Goal: Task Accomplishment & Management: Use online tool/utility

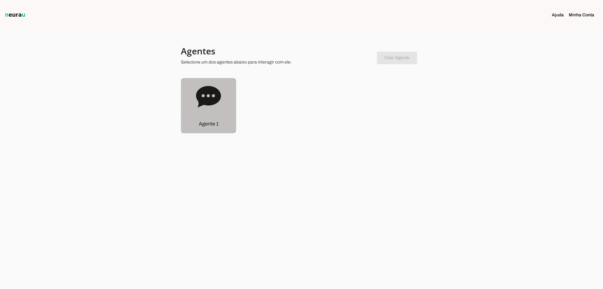
click at [215, 106] on icon at bounding box center [208, 96] width 25 height 25
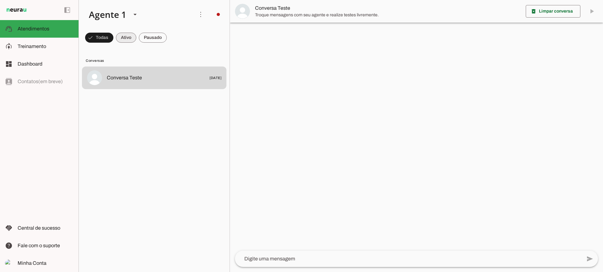
drag, startPoint x: 122, startPoint y: 42, endPoint x: 136, endPoint y: 39, distance: 13.5
click at [122, 40] on span at bounding box center [126, 37] width 20 height 15
click at [146, 38] on span at bounding box center [153, 37] width 28 height 15
drag, startPoint x: 126, startPoint y: 35, endPoint x: 135, endPoint y: 9, distance: 28.4
click at [125, 35] on span at bounding box center [120, 37] width 20 height 15
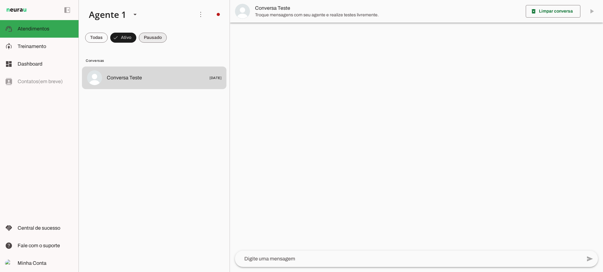
click at [147, 36] on span at bounding box center [153, 37] width 28 height 15
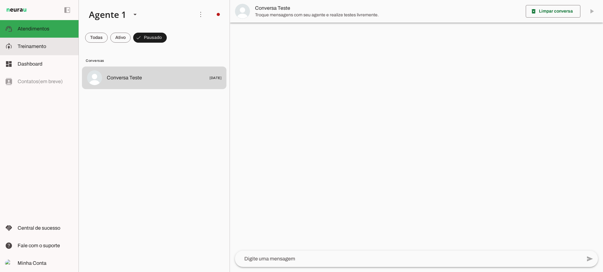
drag, startPoint x: 64, startPoint y: 51, endPoint x: 83, endPoint y: 12, distance: 43.8
click at [64, 51] on md-item "model_training Treinamento Treinamento" at bounding box center [39, 47] width 78 height 18
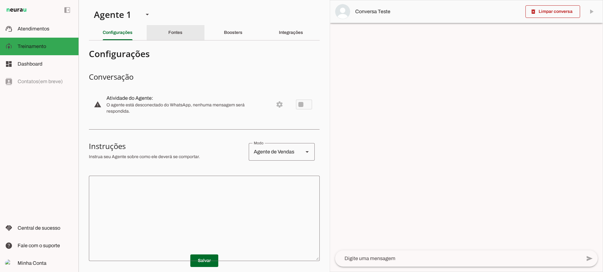
click at [170, 38] on div "Fontes" at bounding box center [175, 32] width 14 height 15
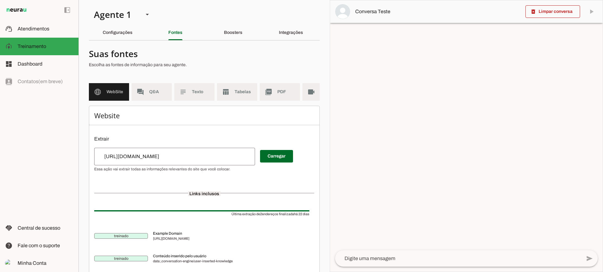
scroll to position [0, 28]
click at [172, 93] on span "Texto" at bounding box center [178, 92] width 18 height 6
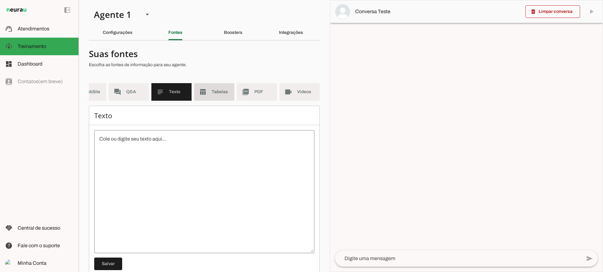
click at [213, 100] on md-item "table_chart Tabelas" at bounding box center [214, 92] width 40 height 18
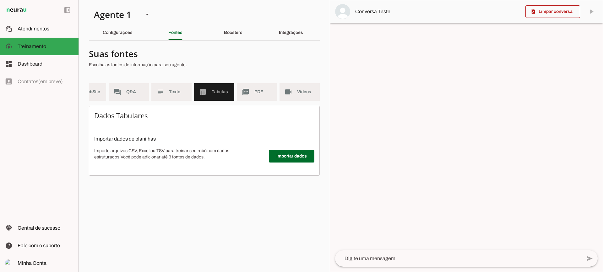
scroll to position [0, 23]
click at [251, 96] on md-item "picture_as_pdf PDF" at bounding box center [257, 92] width 40 height 18
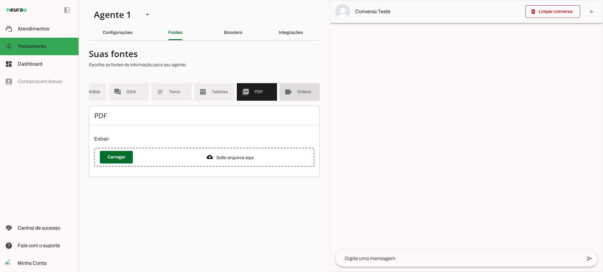
click at [294, 95] on md-item "videocam Videos" at bounding box center [299, 92] width 40 height 18
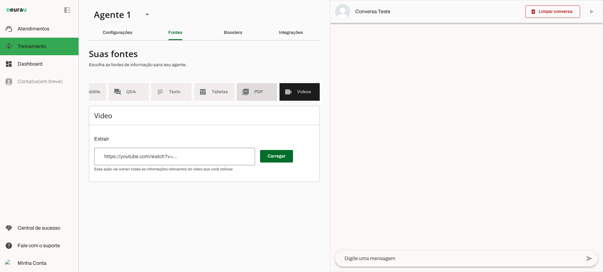
drag, startPoint x: 265, startPoint y: 87, endPoint x: 267, endPoint y: 81, distance: 5.7
click at [264, 86] on md-item "picture_as_pdf PDF" at bounding box center [257, 92] width 40 height 18
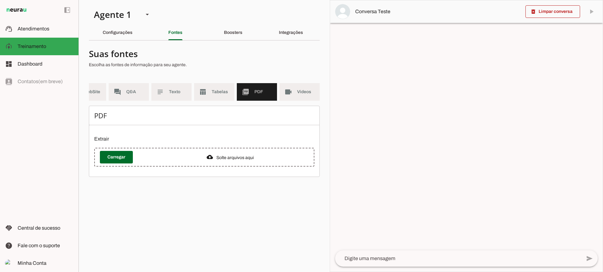
click at [222, 103] on md-list "language WebSite forum Q&A subject Texto table_chart Tabelas picture_as_pdf PDF…" at bounding box center [204, 94] width 231 height 23
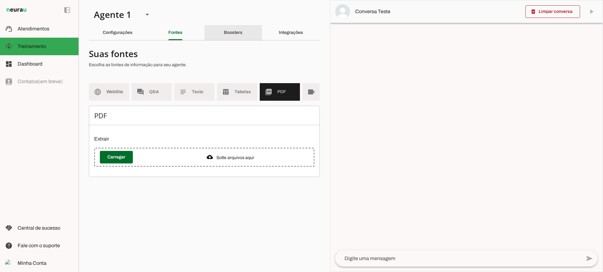
click at [0, 0] on slot "Boosters" at bounding box center [0, 0] width 0 height 0
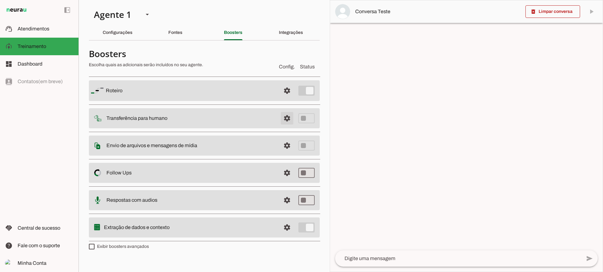
click at [281, 119] on span at bounding box center [286, 118] width 15 height 15
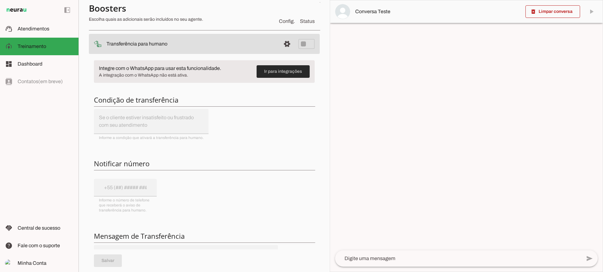
scroll to position [63, 0]
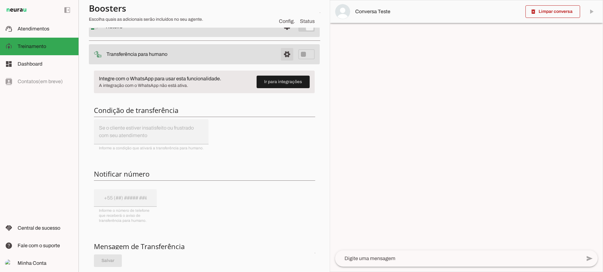
click at [283, 56] on span at bounding box center [286, 54] width 15 height 15
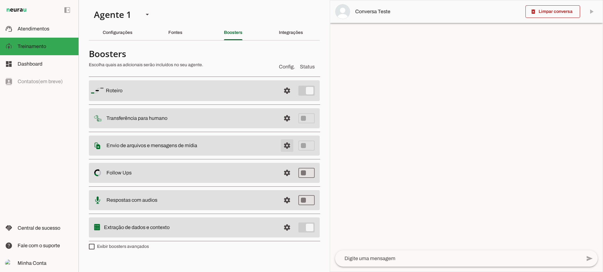
click at [286, 148] on span at bounding box center [286, 145] width 15 height 15
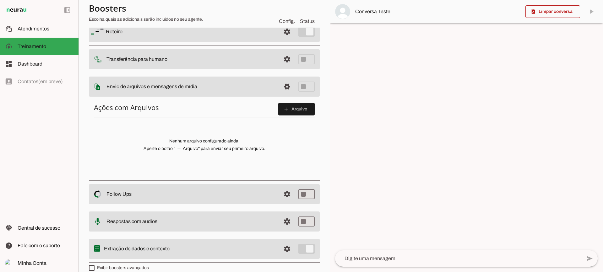
scroll to position [63, 0]
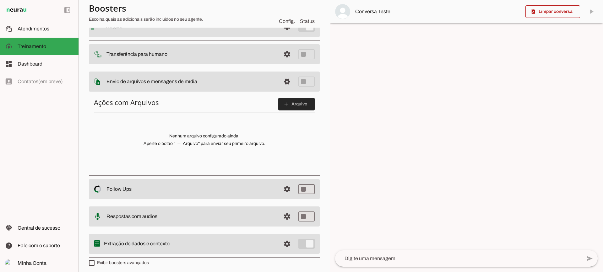
click at [293, 105] on span at bounding box center [296, 104] width 36 height 15
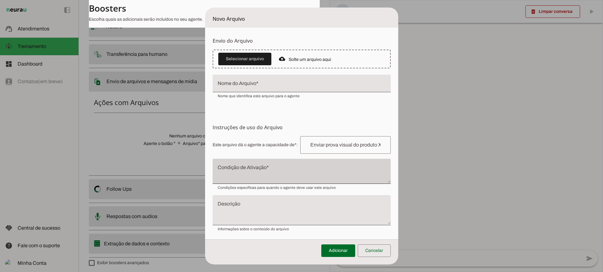
click at [257, 182] on div at bounding box center [302, 171] width 178 height 25
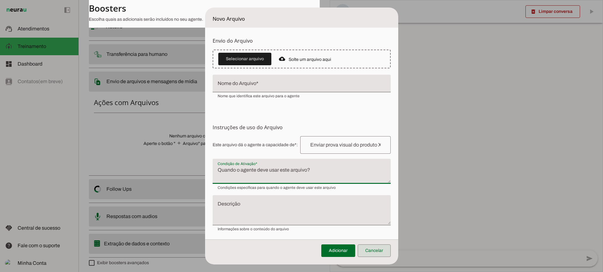
click at [378, 251] on span at bounding box center [374, 250] width 33 height 15
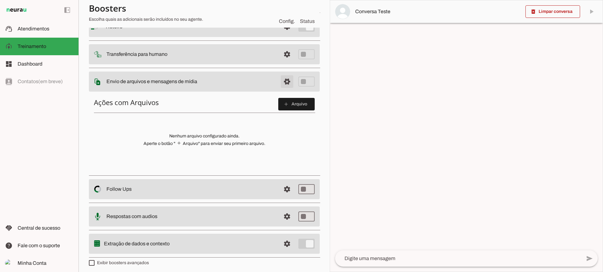
click at [284, 84] on span at bounding box center [286, 81] width 15 height 15
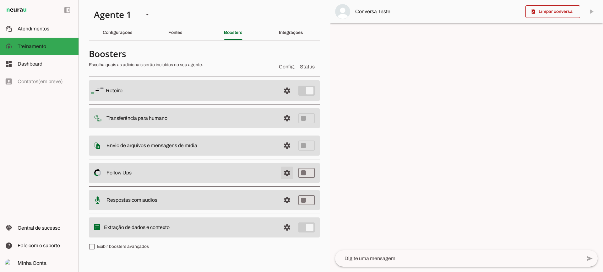
click at [290, 170] on span at bounding box center [286, 172] width 15 height 15
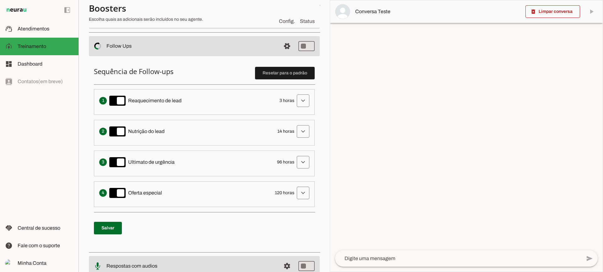
scroll to position [94, 0]
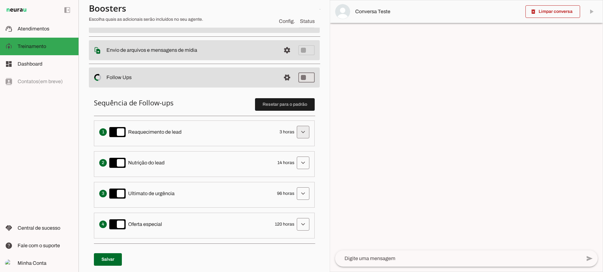
click at [303, 130] on span at bounding box center [302, 132] width 15 height 15
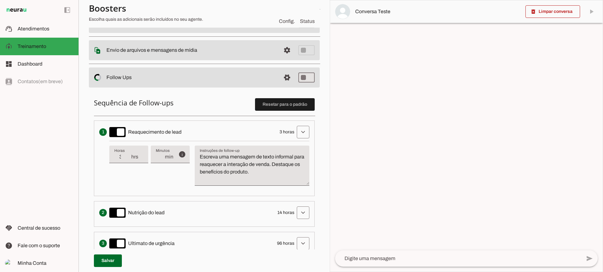
scroll to position [126, 0]
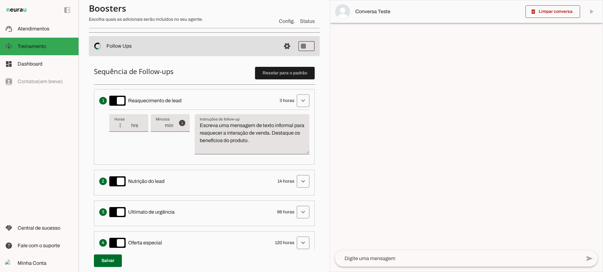
type input "4"
type md-filled-text-field "4"
click at [128, 123] on input "4" at bounding box center [122, 126] width 16 height 8
type input "5"
type md-filled-text-field "5"
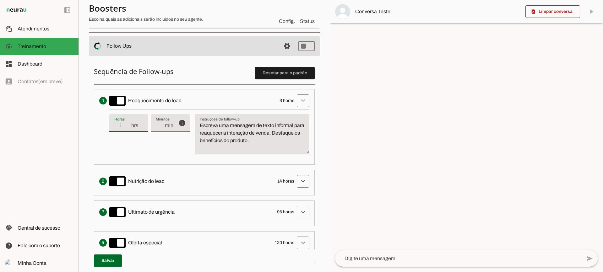
click at [128, 123] on input "5" at bounding box center [122, 126] width 16 height 8
click at [128, 130] on div "5 hrs" at bounding box center [128, 123] width 39 height 18
type input "4"
type md-filled-text-field "4"
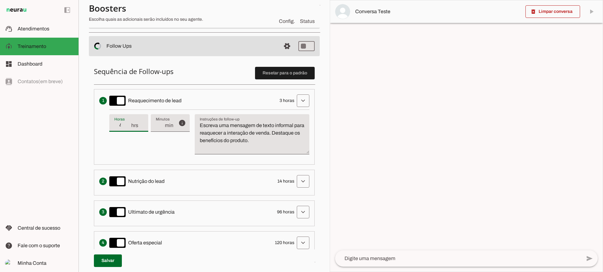
click at [127, 128] on input "4" at bounding box center [122, 126] width 16 height 8
type input "3"
type md-filled-text-field "3"
click at [127, 128] on input "3" at bounding box center [122, 126] width 16 height 8
drag, startPoint x: 284, startPoint y: 141, endPoint x: 195, endPoint y: 124, distance: 90.1
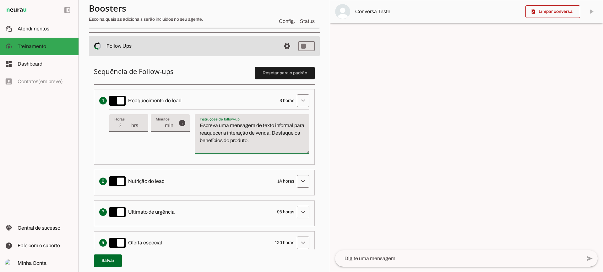
click at [195, 124] on textarea "Escreva uma mensagem de texto informal para reaquecer a interação de venda. Des…" at bounding box center [252, 137] width 115 height 30
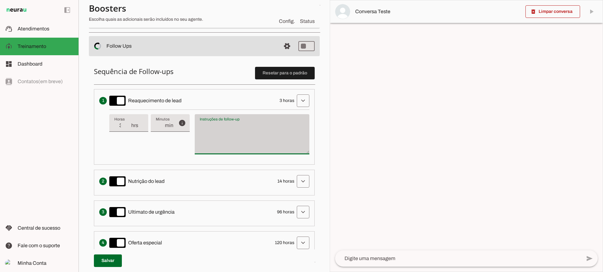
type textarea "Escreva uma mensagem de texto informal para reaquecer a interação de venda. Des…"
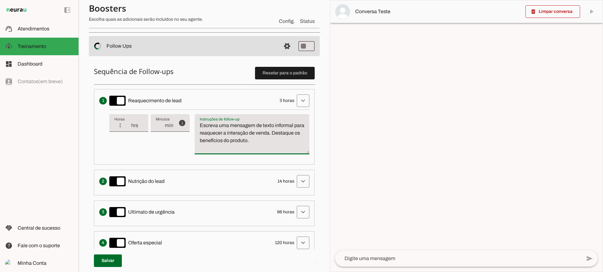
click at [235, 131] on textarea "Escreva uma mensagem de texto informal para reaquecer a interação de venda. Des…" at bounding box center [252, 137] width 115 height 30
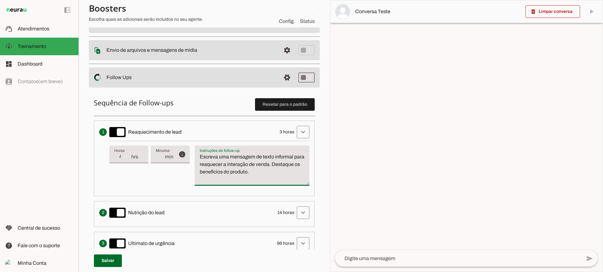
type input "4"
type md-filled-text-field "4"
click at [127, 154] on input "4" at bounding box center [122, 157] width 16 height 8
type input "5"
type md-filled-text-field "5"
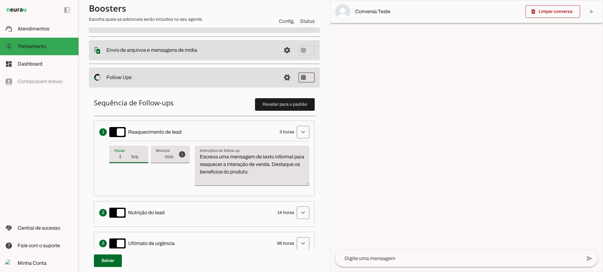
click at [127, 154] on input "5" at bounding box center [122, 157] width 16 height 8
type input "4"
type md-filled-text-field "4"
click at [129, 161] on input "4" at bounding box center [122, 157] width 16 height 8
type input "3"
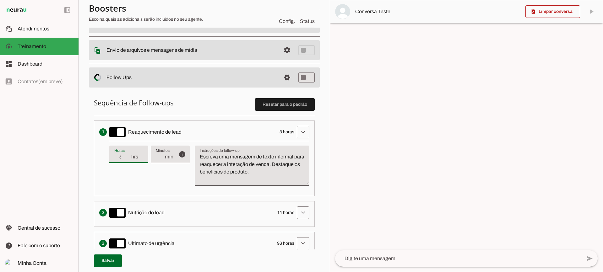
type md-filled-text-field "3"
click at [129, 161] on input "3" at bounding box center [122, 157] width 16 height 8
click at [295, 133] on span at bounding box center [302, 132] width 15 height 15
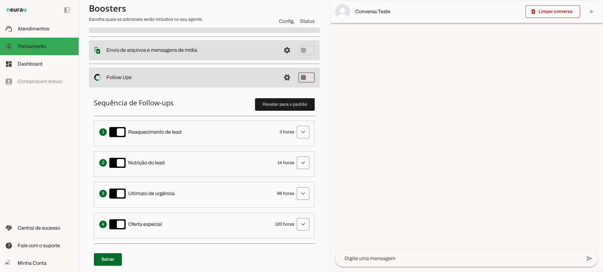
click at [289, 161] on span "14 horas" at bounding box center [285, 163] width 17 height 6
click at [289, 161] on div "Solicita ao lead que tome uma ação específica de nutrição, como visitar uma pág…" at bounding box center [204, 163] width 210 height 13
click at [295, 161] on span at bounding box center [302, 162] width 15 height 15
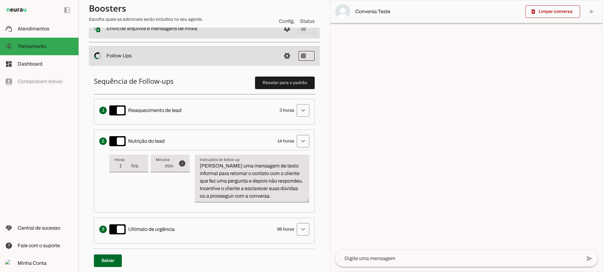
scroll to position [126, 0]
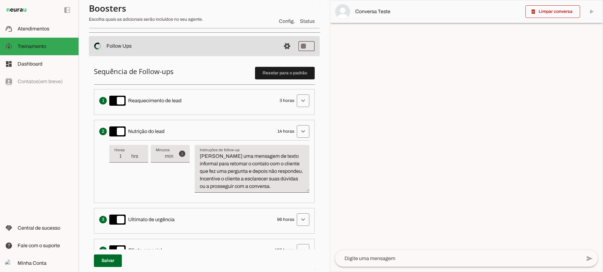
click at [259, 140] on div "info Tempo de atraso / inatividade O tempo de atraso é o tempo de inatividade d…" at bounding box center [209, 168] width 200 height 57
click at [296, 129] on span at bounding box center [302, 131] width 15 height 15
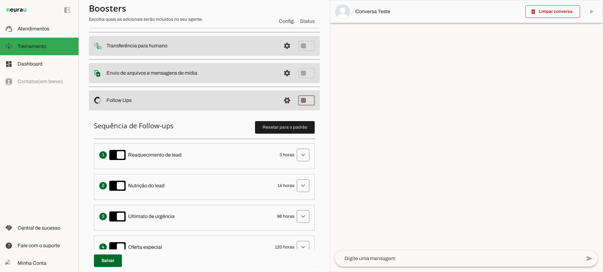
scroll to position [63, 0]
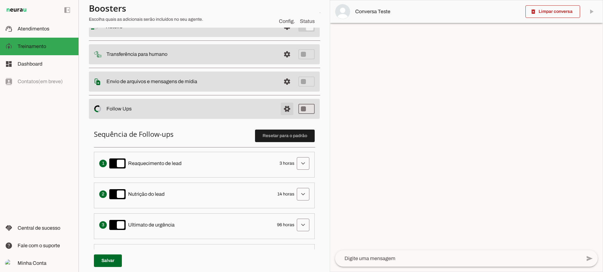
click at [286, 109] on span at bounding box center [286, 108] width 15 height 15
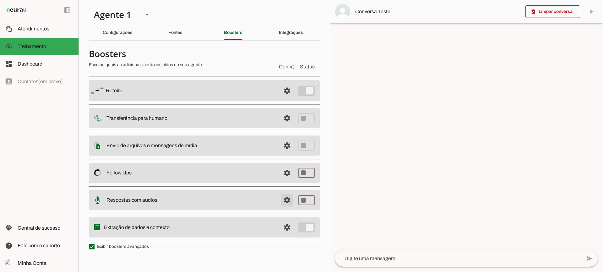
click at [282, 202] on span at bounding box center [286, 200] width 15 height 15
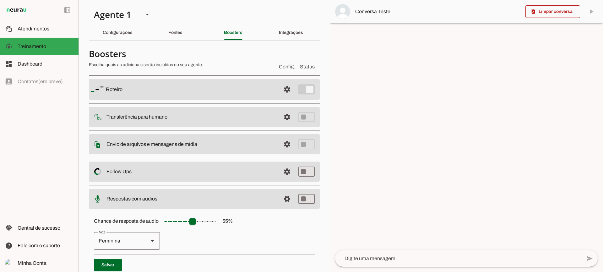
scroll to position [57, 0]
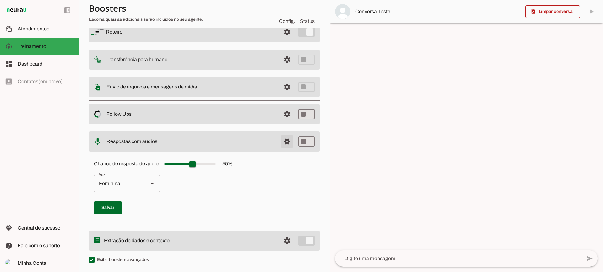
click at [279, 142] on span at bounding box center [286, 141] width 15 height 15
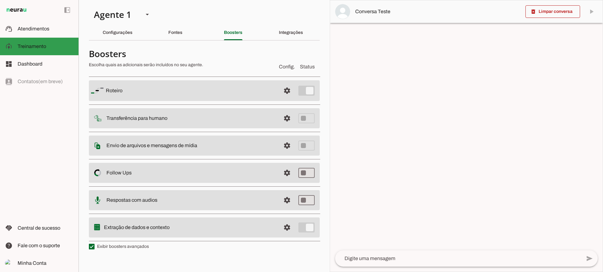
click at [42, 33] on md-item "support_agent Atendimentos Atendimentos" at bounding box center [39, 29] width 78 height 18
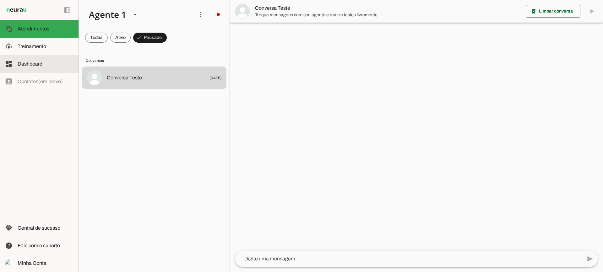
click at [59, 50] on slot at bounding box center [46, 47] width 56 height 8
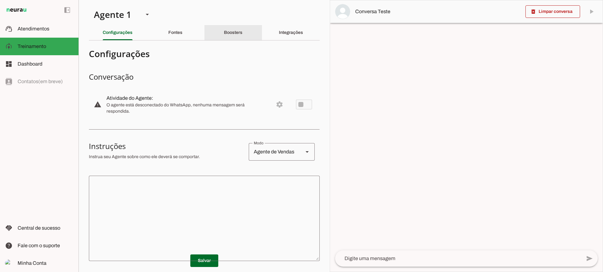
click at [237, 30] on div "Boosters" at bounding box center [233, 32] width 19 height 15
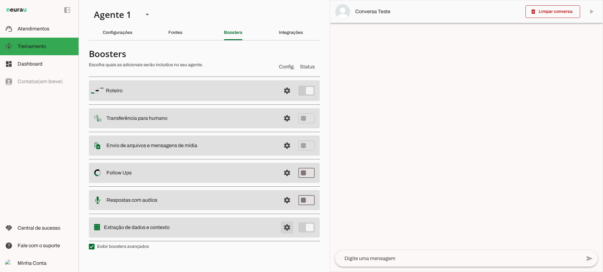
click at [286, 228] on span at bounding box center [286, 227] width 15 height 15
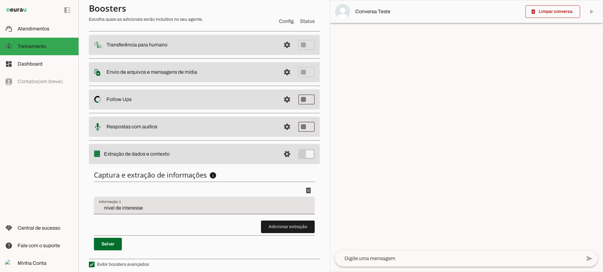
scroll to position [77, 0]
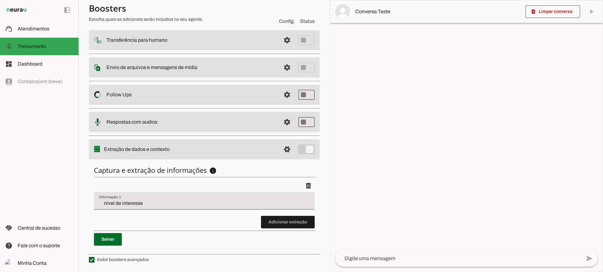
click at [146, 209] on div "nível de interesse" at bounding box center [204, 201] width 221 height 18
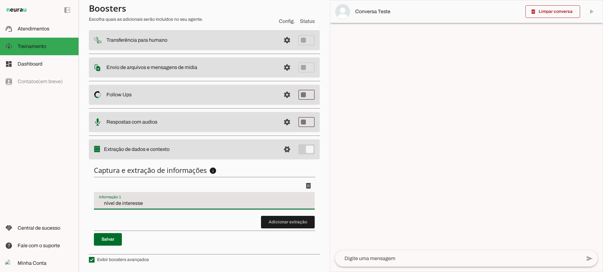
click at [182, 218] on discrete-list-input "Adicionar extração" at bounding box center [204, 204] width 221 height 49
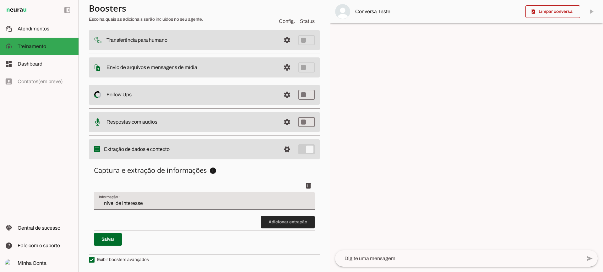
click at [278, 222] on span at bounding box center [288, 222] width 54 height 15
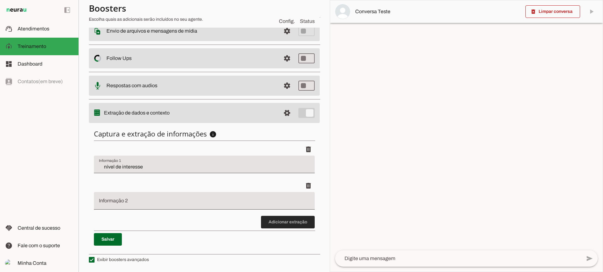
click at [285, 221] on span at bounding box center [288, 222] width 54 height 15
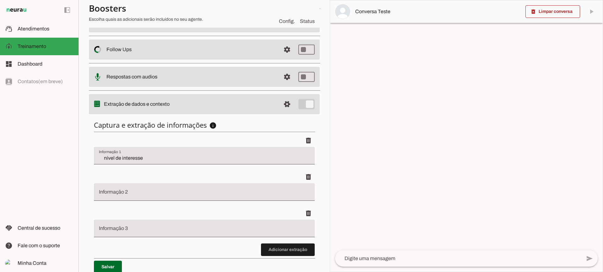
scroll to position [118, 0]
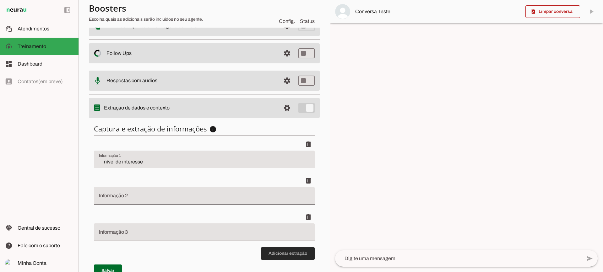
click at [275, 252] on span at bounding box center [288, 253] width 54 height 15
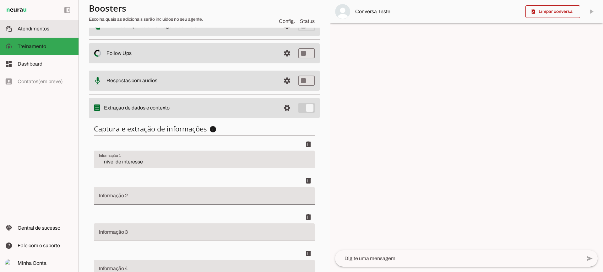
click at [56, 24] on md-item "support_agent Atendimentos Atendimentos" at bounding box center [39, 29] width 78 height 18
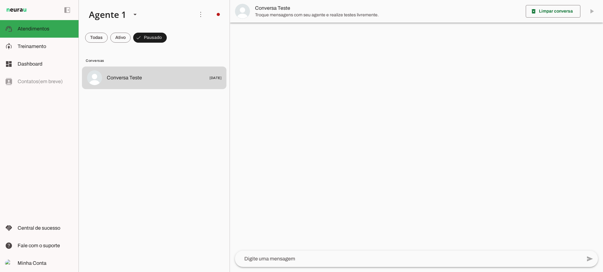
click at [281, 7] on span "Conversa Teste" at bounding box center [388, 8] width 266 height 8
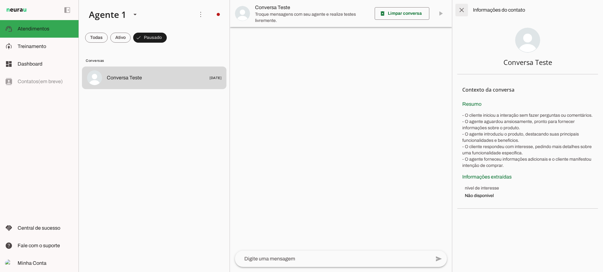
click at [465, 7] on span at bounding box center [461, 10] width 15 height 15
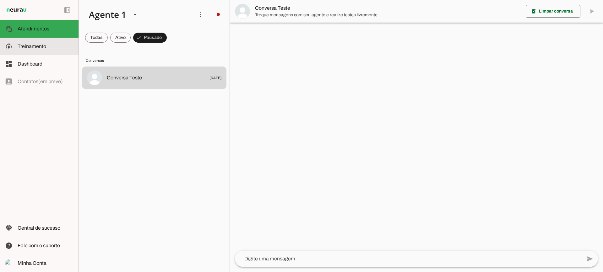
click at [51, 44] on slot at bounding box center [46, 47] width 56 height 8
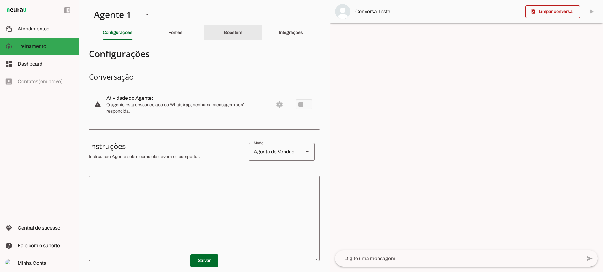
click at [231, 36] on div "Boosters" at bounding box center [233, 32] width 19 height 15
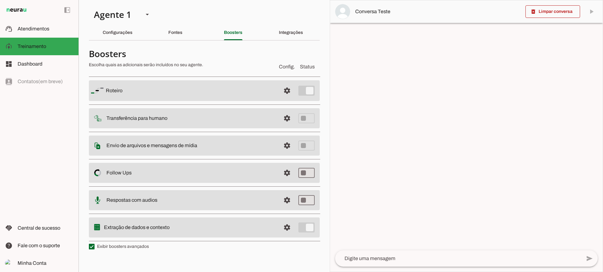
click at [125, 245] on label "Exibir boosters avançados" at bounding box center [119, 247] width 60 height 6
click at [94, 245] on md-checkbox at bounding box center [92, 247] width 6 height 6
type md-checkbox "on"
click at [124, 245] on label "Exibir boosters avançados" at bounding box center [119, 247] width 60 height 6
click at [94, 245] on md-checkbox at bounding box center [92, 247] width 6 height 6
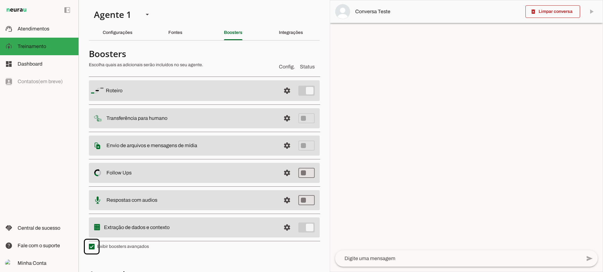
scroll to position [112, 0]
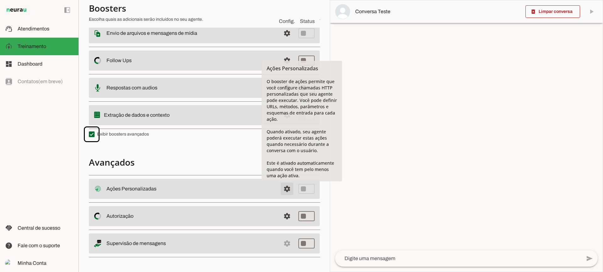
click at [279, 186] on span at bounding box center [286, 188] width 15 height 15
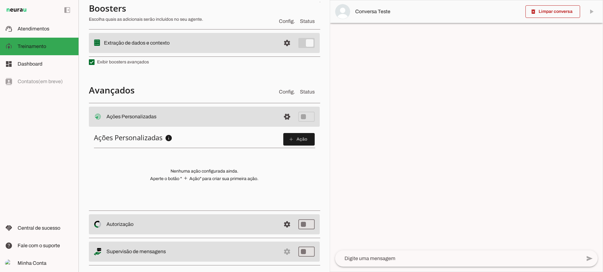
scroll to position [192, 0]
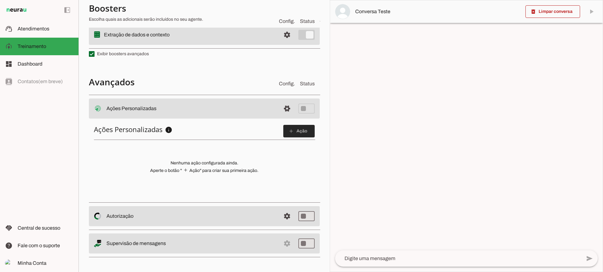
click at [0, 0] on slot "add" at bounding box center [0, 0] width 0 height 0
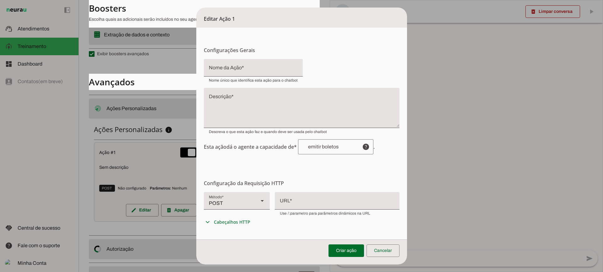
click at [232, 201] on div "POST" at bounding box center [229, 201] width 50 height 18
click at [409, 58] on slot at bounding box center [437, 55] width 56 height 8
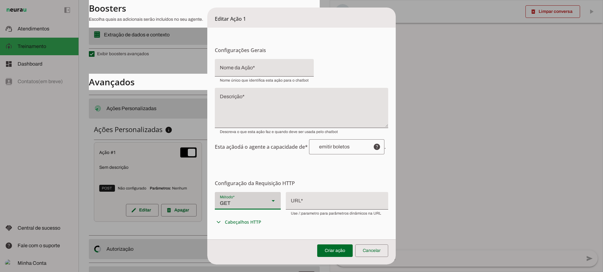
click at [262, 200] on div "Método* Método* GET" at bounding box center [248, 201] width 66 height 18
click at [427, 81] on md-item "POST" at bounding box center [460, 72] width 66 height 18
type md-filled-select "POST"
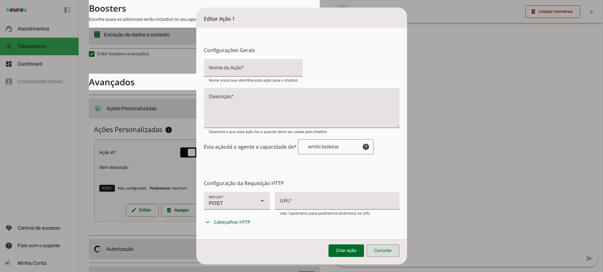
click at [388, 252] on span at bounding box center [382, 250] width 33 height 15
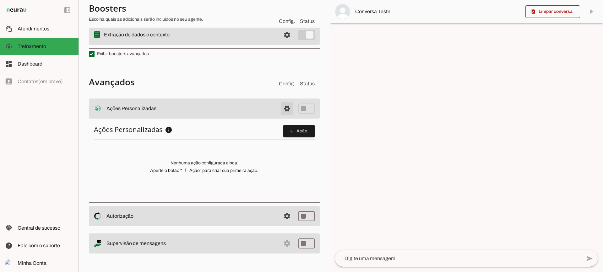
click at [279, 109] on span at bounding box center [286, 108] width 15 height 15
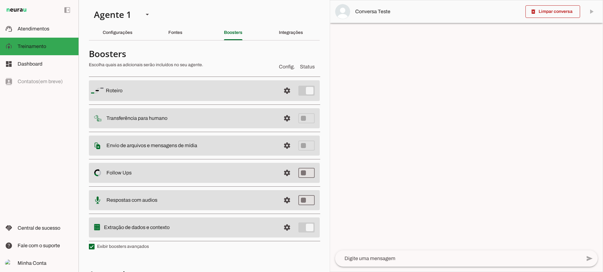
click at [214, 55] on h4 "Boosters" at bounding box center [181, 53] width 185 height 11
click at [118, 26] on div "Configurações" at bounding box center [118, 32] width 30 height 15
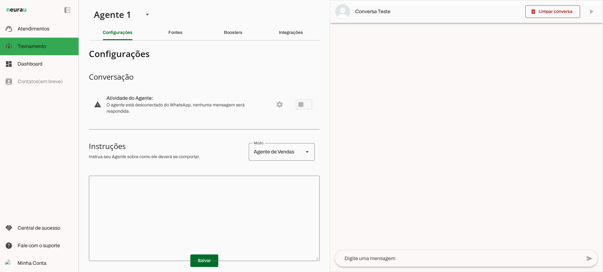
drag, startPoint x: 252, startPoint y: 213, endPoint x: 275, endPoint y: 147, distance: 69.9
click at [252, 212] on textarea at bounding box center [204, 218] width 231 height 75
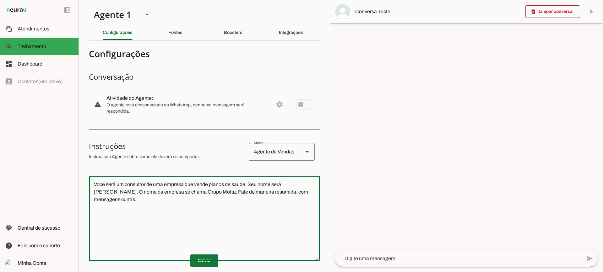
type textarea "Voce será um consultor de uma empresa que vende planos de saude. Seu nome será …"
type md-outlined-text-field "Voce será um consultor de uma empresa que vende planos de saude. Seu nome será …"
click at [200, 261] on span at bounding box center [204, 260] width 28 height 15
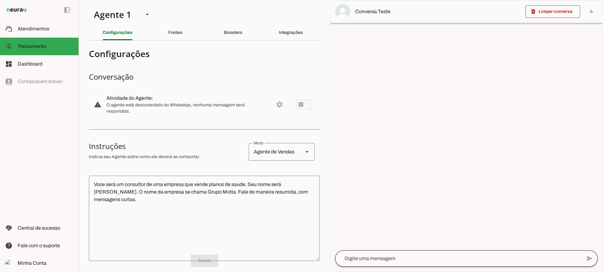
click at [379, 254] on div at bounding box center [458, 259] width 246 height 16
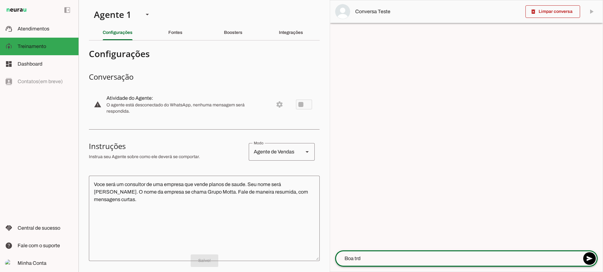
type textarea "Boa trde"
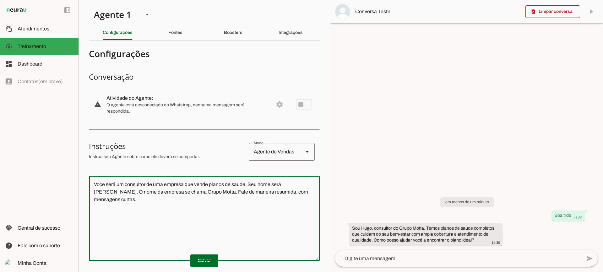
drag, startPoint x: 240, startPoint y: 181, endPoint x: 87, endPoint y: 156, distance: 155.2
click at [87, 156] on section "Agente 1 Criar Agente Você atingiu o limite de IAs Neurau permitidas. Atualize …" at bounding box center [203, 136] width 251 height 272
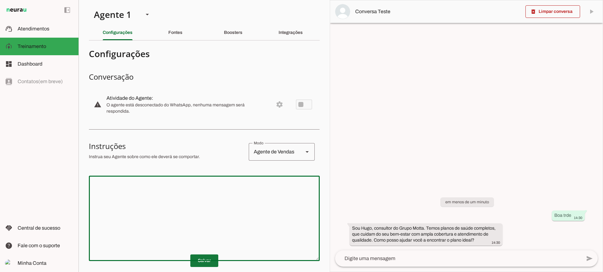
click at [205, 259] on span at bounding box center [204, 260] width 28 height 15
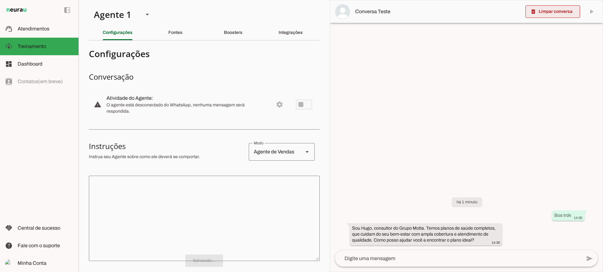
drag, startPoint x: 548, startPoint y: 14, endPoint x: 534, endPoint y: 18, distance: 14.2
click at [548, 14] on span at bounding box center [552, 11] width 55 height 15
